Goal: Navigation & Orientation: Go to known website

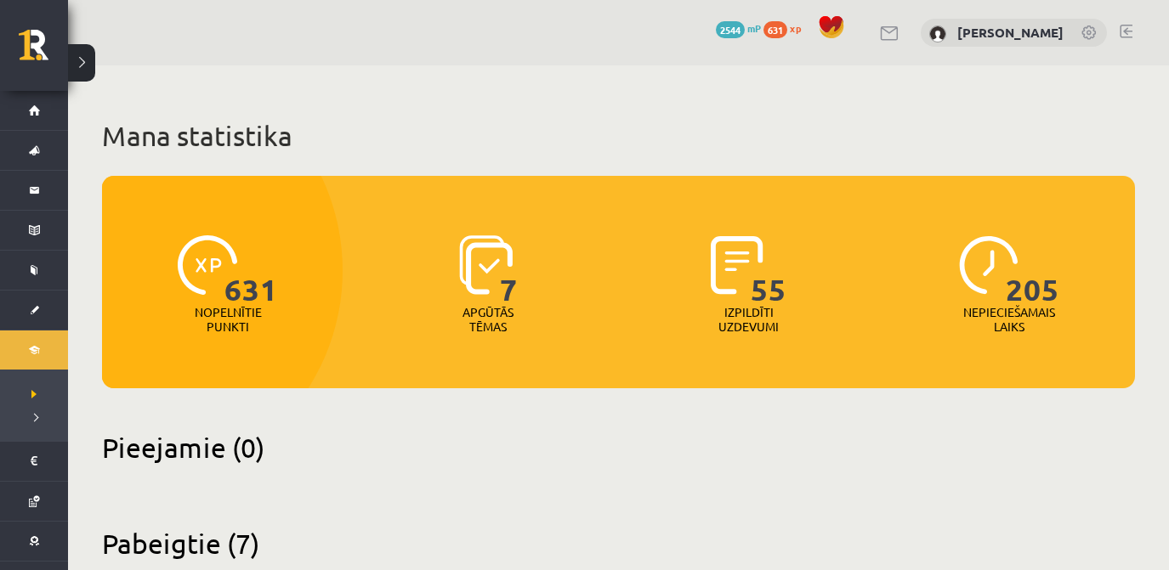
scroll to position [1073, 0]
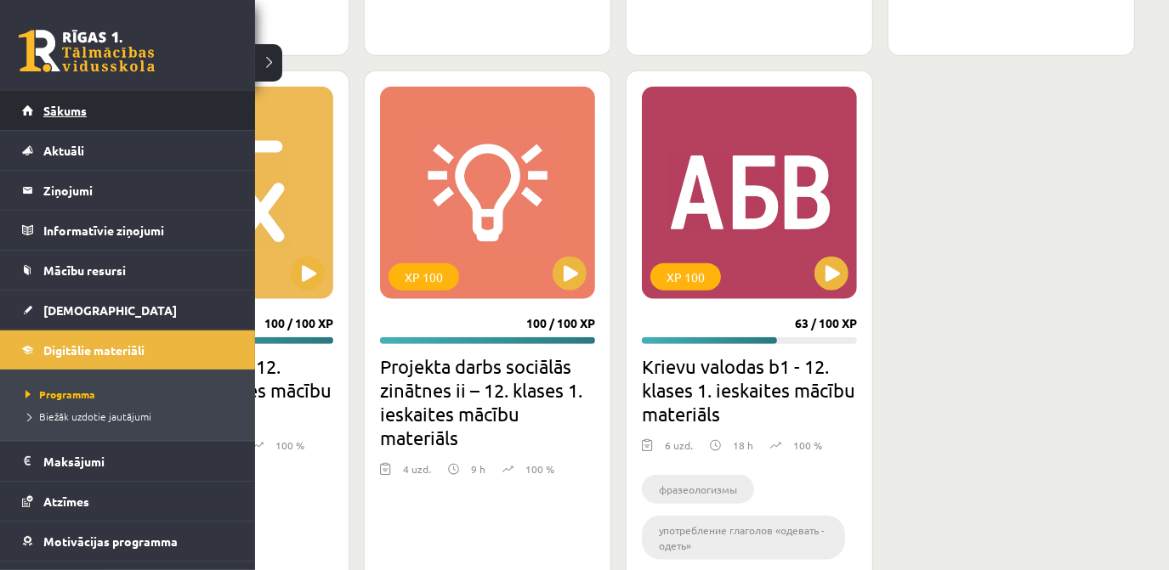
click at [31, 105] on link "Sākums" at bounding box center [128, 110] width 212 height 39
